Goal: Task Accomplishment & Management: Manage account settings

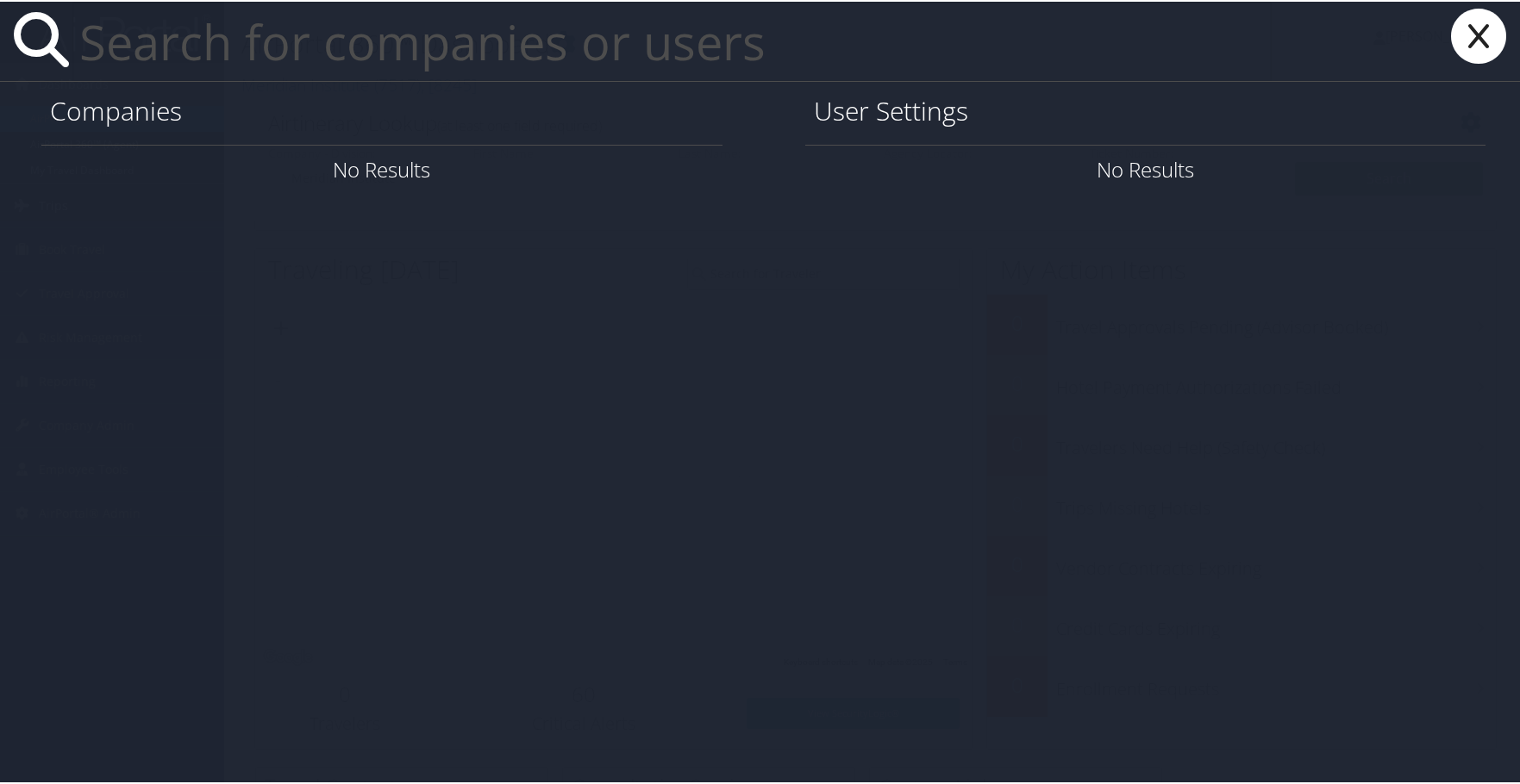
paste input "[PERSON_NAME][EMAIL_ADDRESS][PERSON_NAME][DOMAIN_NAME]"
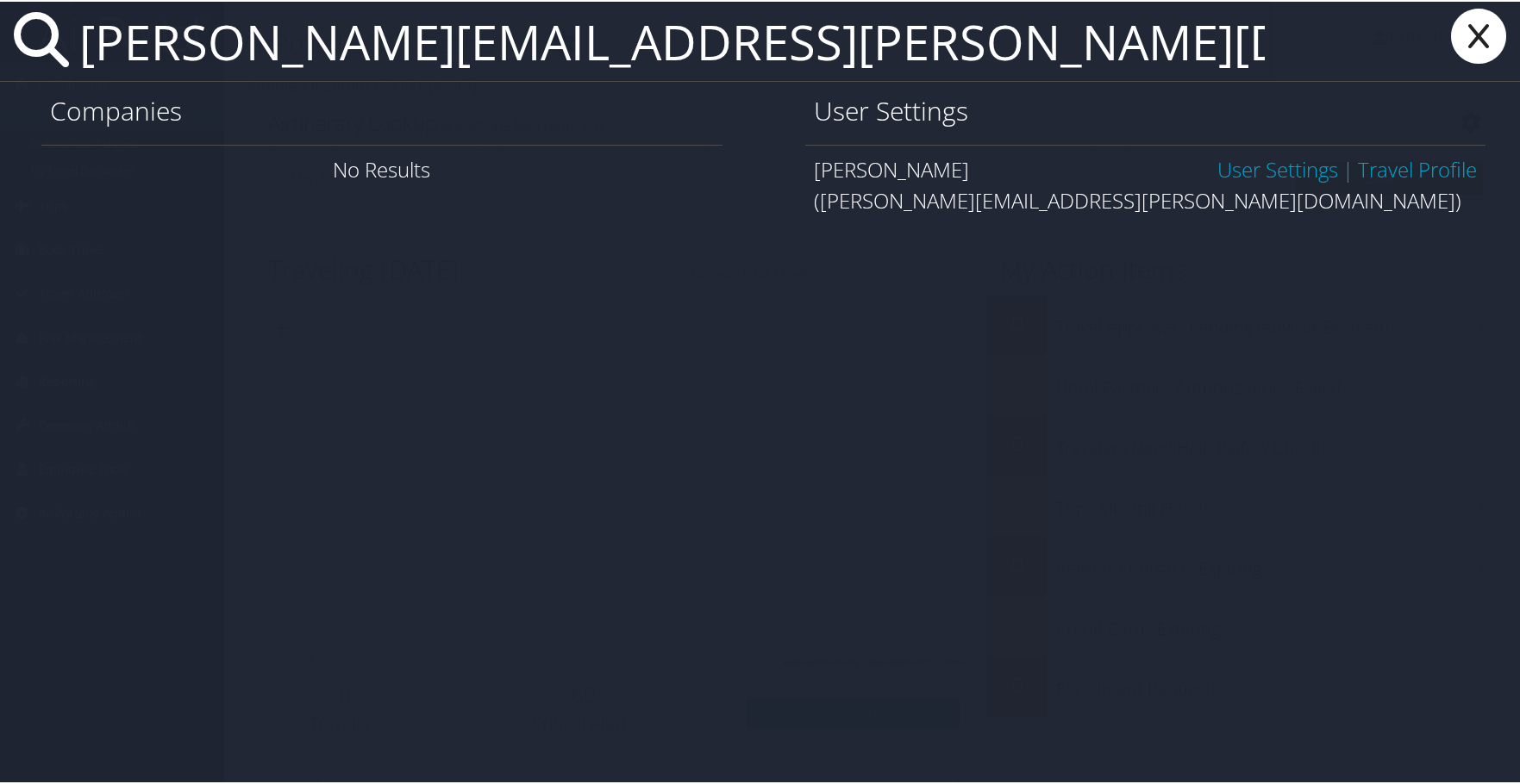
type input "[PERSON_NAME][EMAIL_ADDRESS][PERSON_NAME][DOMAIN_NAME]"
click at [1233, 167] on link "User Settings" at bounding box center [1278, 168] width 121 height 28
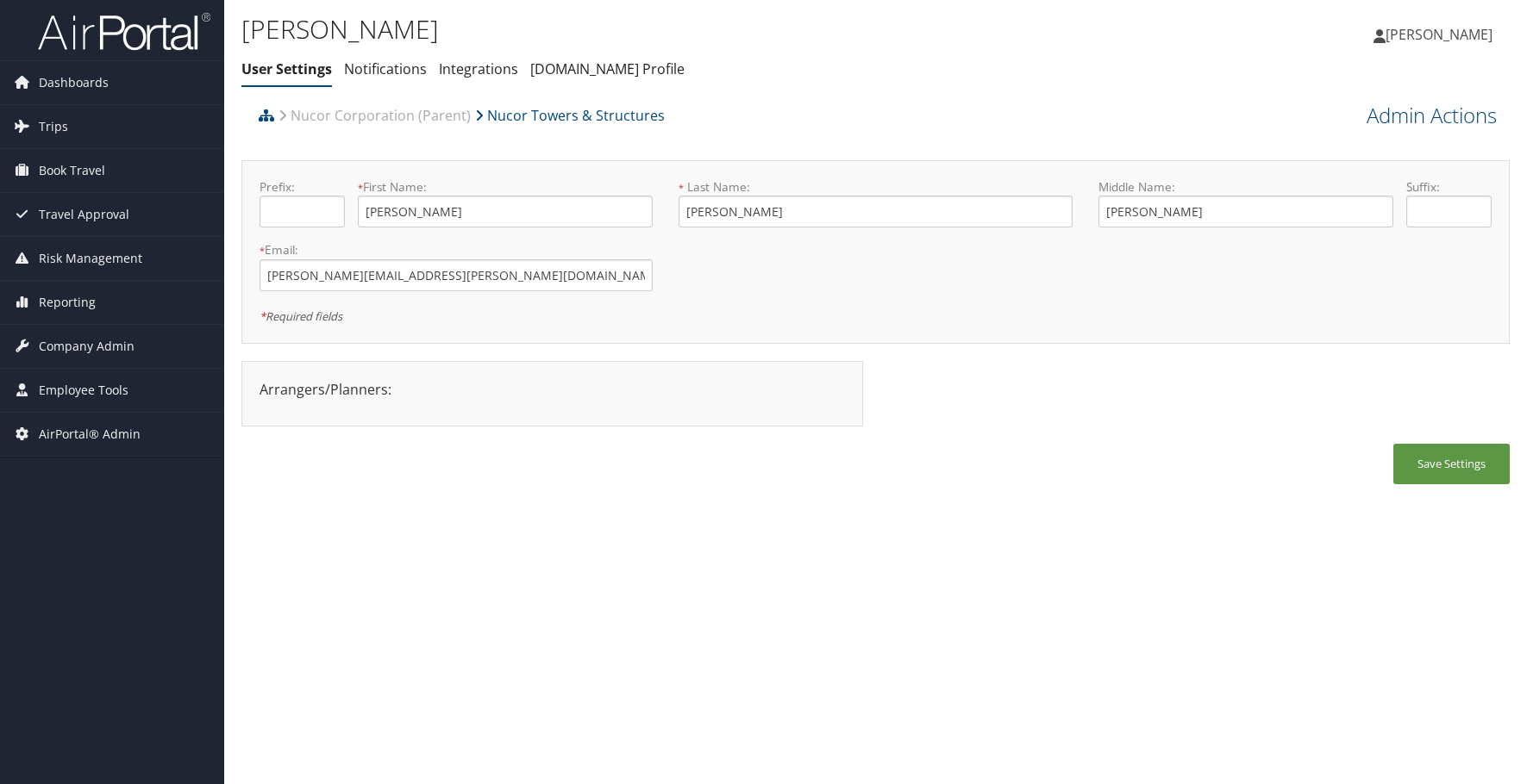
click at [374, 114] on link "Nucor Corporation (Parent)" at bounding box center [375, 115] width 193 height 35
click at [271, 114] on icon at bounding box center [266, 115] width 15 height 14
click at [266, 112] on icon at bounding box center [266, 115] width 15 height 14
click at [261, 114] on icon at bounding box center [266, 115] width 15 height 14
click at [275, 116] on li "Nucor Corporation (Parent)" at bounding box center [373, 115] width 196 height 35
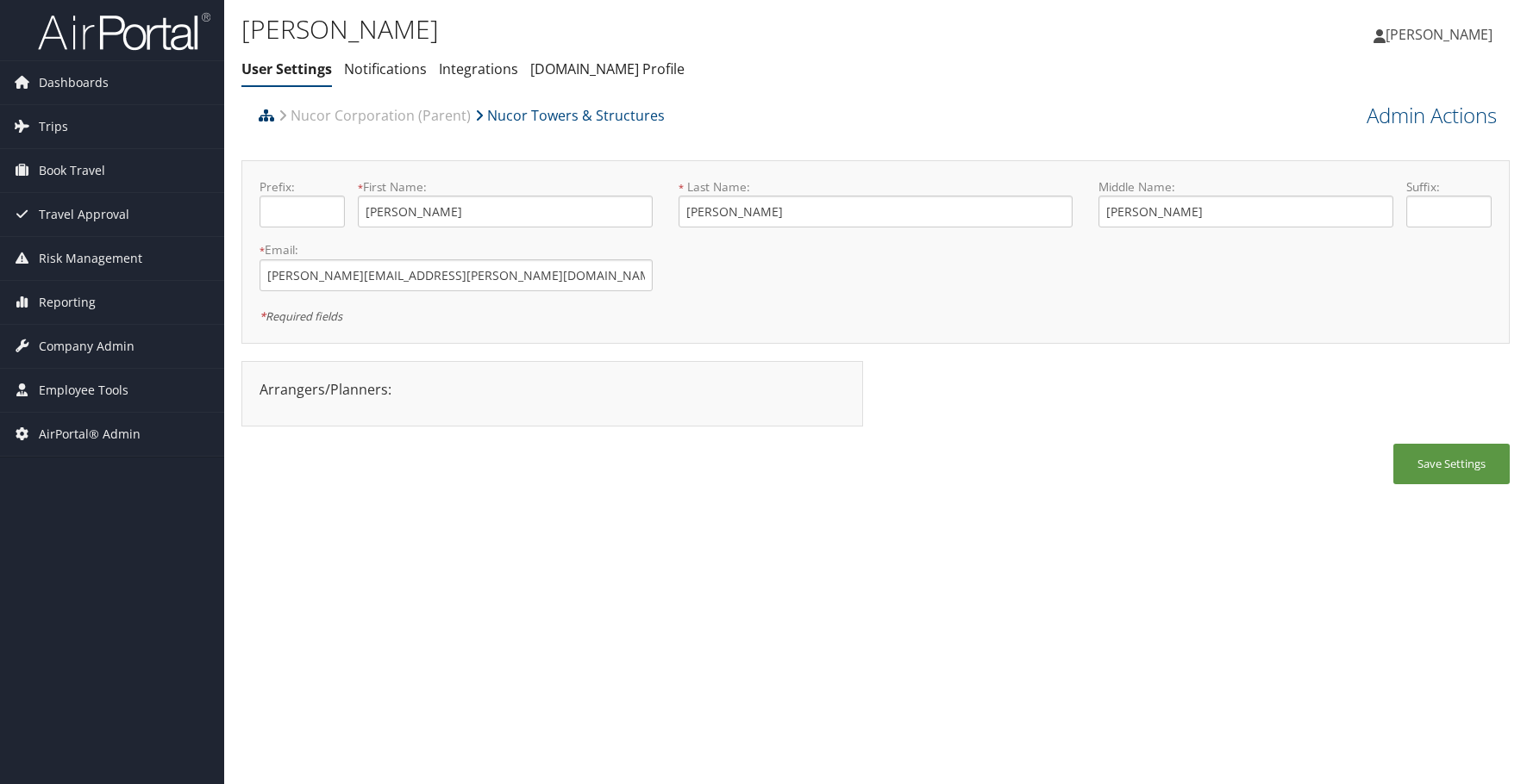
click at [265, 116] on icon at bounding box center [266, 115] width 15 height 14
click at [383, 118] on link "Nucor Corporation (Parent)" at bounding box center [375, 115] width 193 height 35
